Goal: Information Seeking & Learning: Learn about a topic

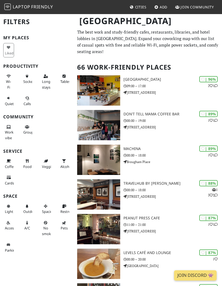
click at [11, 81] on span "Wi-Fi" at bounding box center [8, 84] width 5 height 10
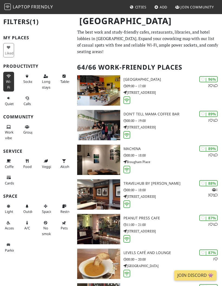
click at [48, 80] on span "Long stays" at bounding box center [46, 84] width 8 height 10
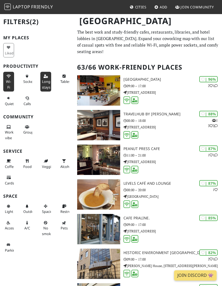
click at [61, 81] on span "Tables" at bounding box center [65, 81] width 10 height 5
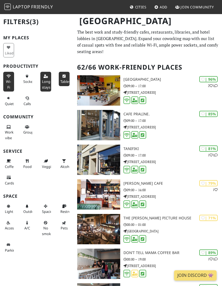
click at [11, 98] on button "Quiet" at bounding box center [8, 101] width 11 height 14
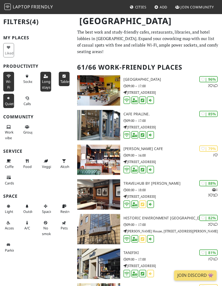
click at [30, 97] on button "Calls" at bounding box center [27, 101] width 11 height 14
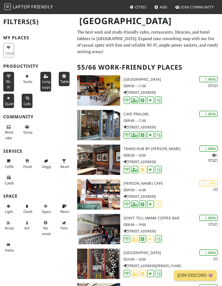
click at [26, 75] on icon at bounding box center [27, 77] width 4 height 4
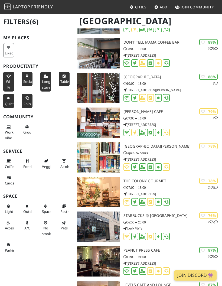
scroll to position [143, 0]
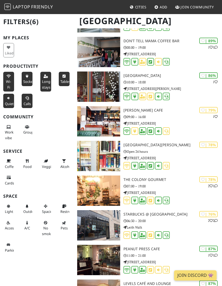
click at [182, 149] on p "Open 24 hours" at bounding box center [173, 151] width 99 height 5
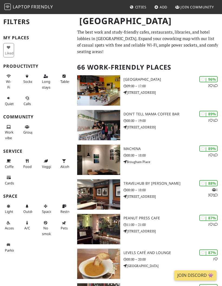
scroll to position [143, 0]
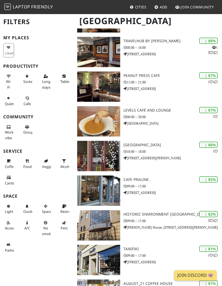
click at [7, 78] on button "Wi-Fi" at bounding box center [8, 82] width 11 height 20
click at [26, 76] on icon at bounding box center [27, 77] width 4 height 4
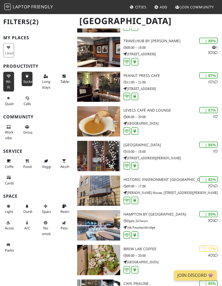
click at [40, 76] on button "Long stays" at bounding box center [45, 82] width 11 height 20
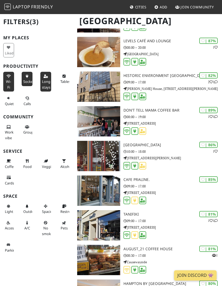
click at [60, 73] on button "Tables" at bounding box center [64, 79] width 11 height 14
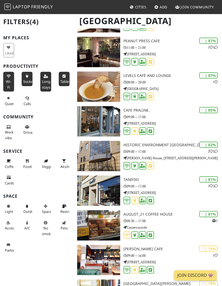
click at [26, 102] on span "Calls" at bounding box center [27, 103] width 7 height 5
click at [10, 102] on span "Quiet" at bounding box center [9, 103] width 9 height 5
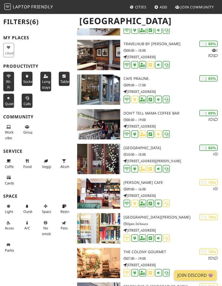
scroll to position [0, 0]
